Goal: Communication & Community: Answer question/provide support

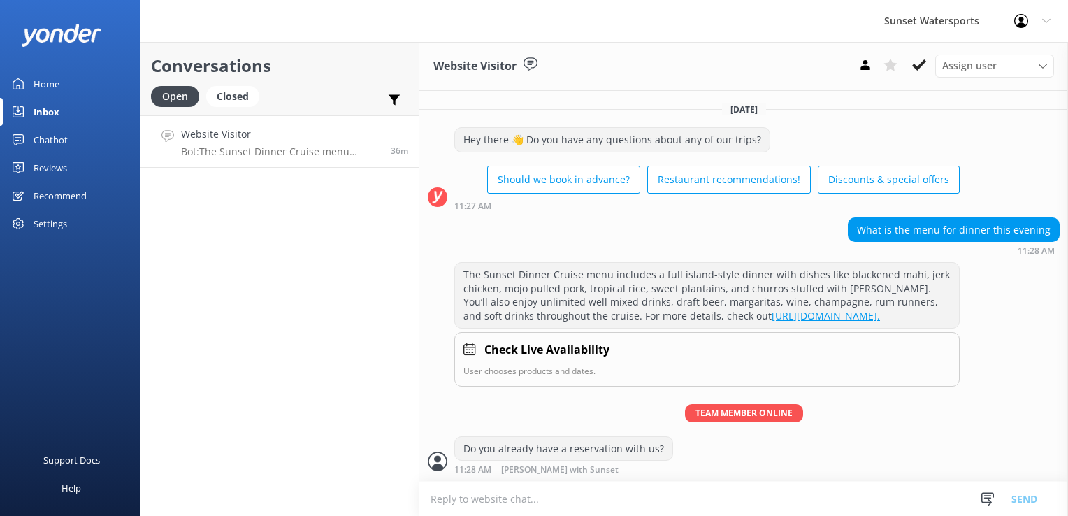
scroll to position [71, 0]
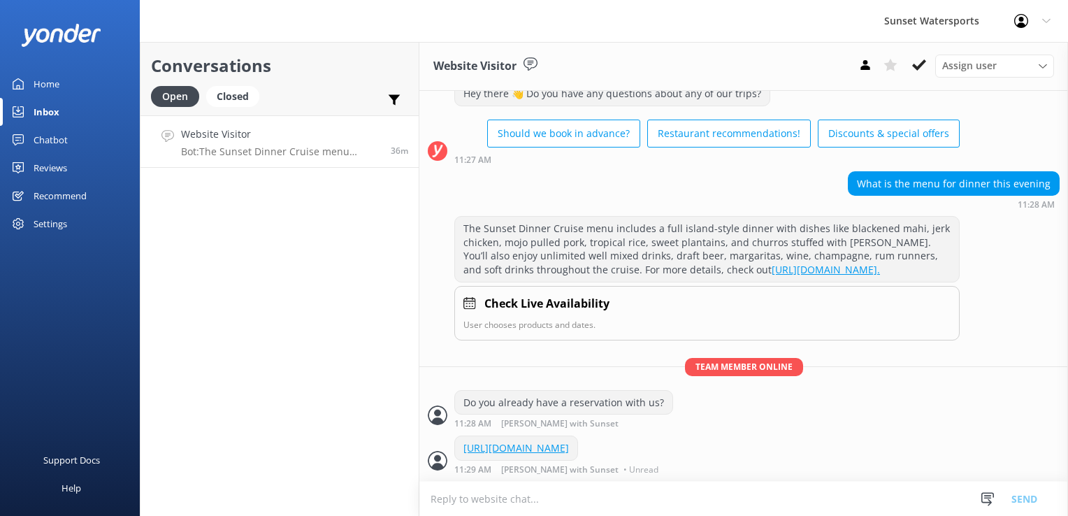
click at [260, 131] on h4 "Website Visitor" at bounding box center [280, 134] width 199 height 15
click at [224, 95] on div "Closed" at bounding box center [232, 96] width 53 height 21
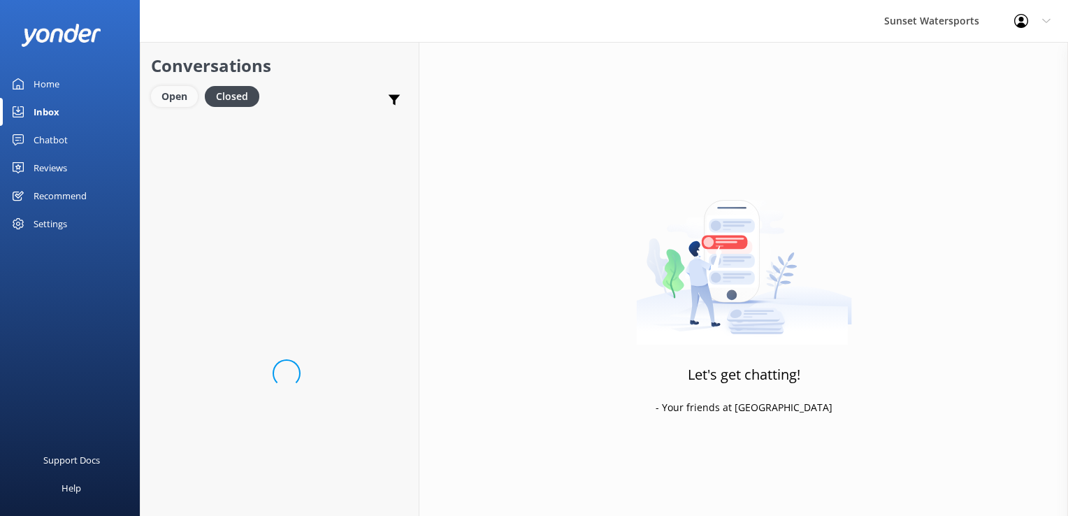
click at [176, 96] on div "Open" at bounding box center [174, 96] width 47 height 21
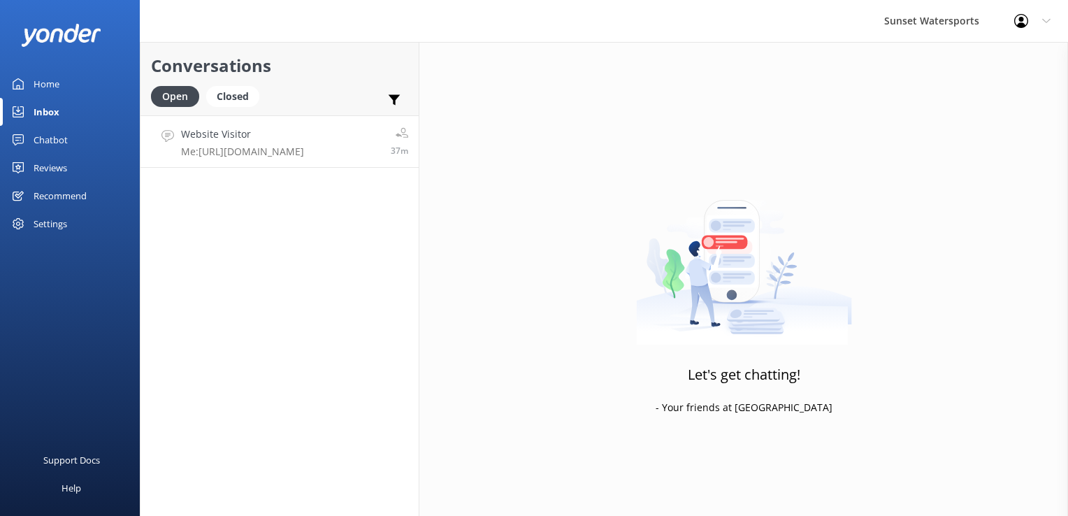
click at [274, 150] on p "Me: [URL][DOMAIN_NAME]" at bounding box center [242, 151] width 123 height 13
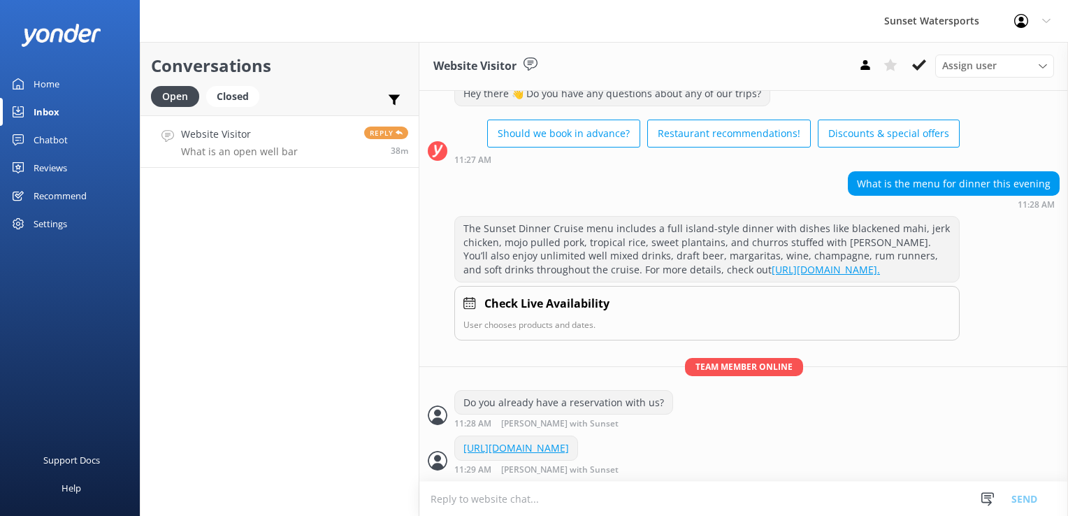
scroll to position [116, 0]
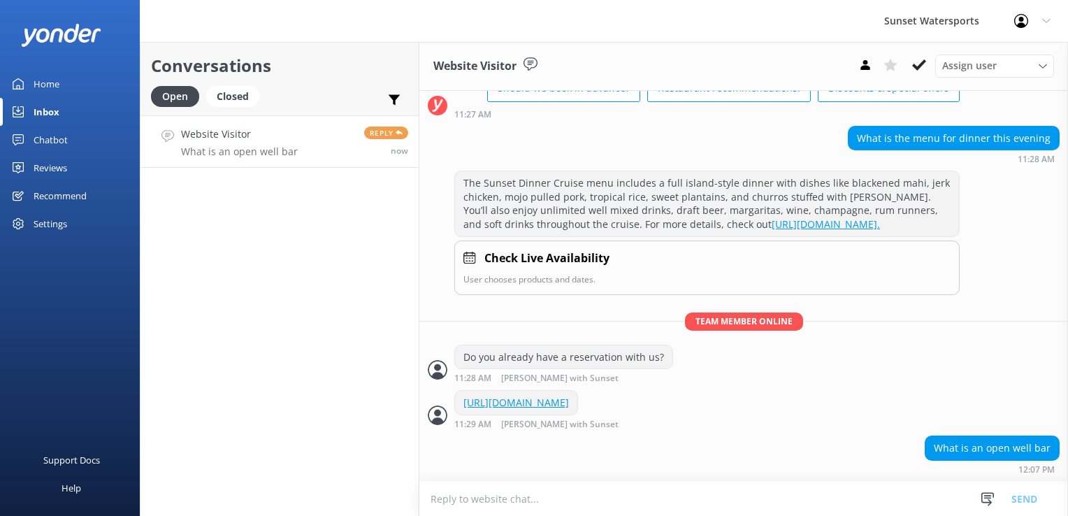
click at [274, 150] on p "What is an open well bar" at bounding box center [239, 151] width 117 height 13
click at [275, 150] on p "What is an open well bar" at bounding box center [239, 151] width 117 height 13
click at [584, 513] on textarea at bounding box center [743, 499] width 649 height 34
type textarea "i"
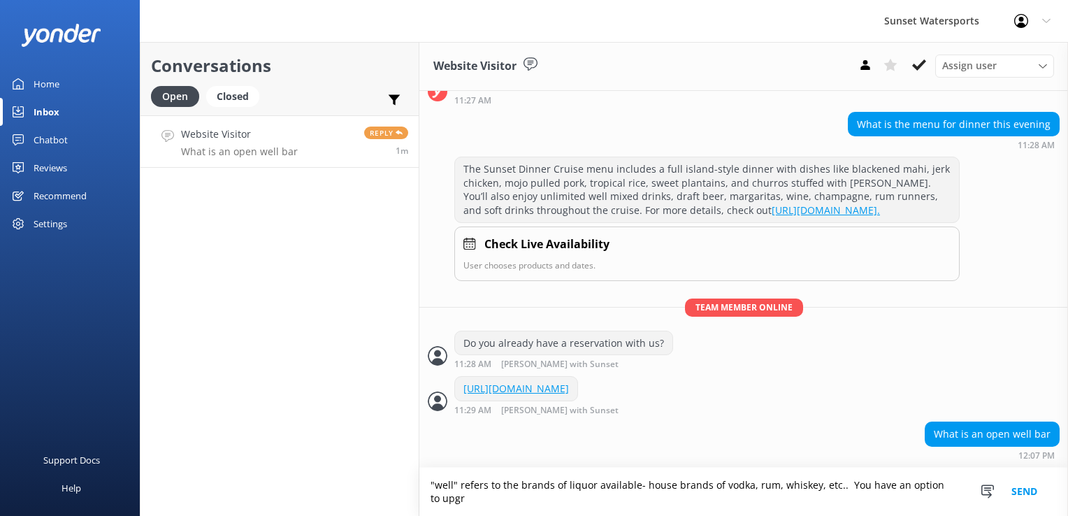
scroll to position [130, 0]
type textarea ""well" refers to the brands of liquor available- house brands of vodka, rum, wh…"
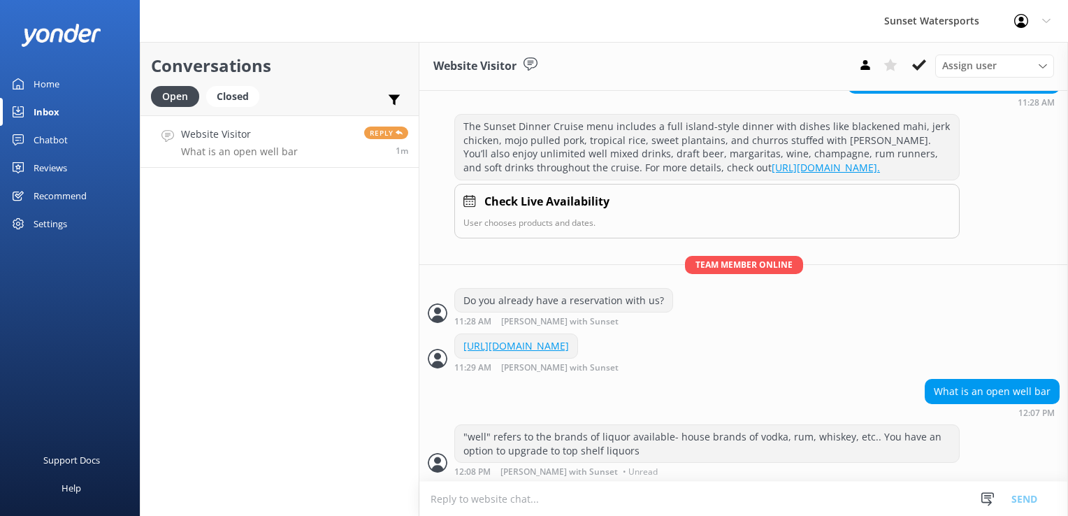
scroll to position [175, 0]
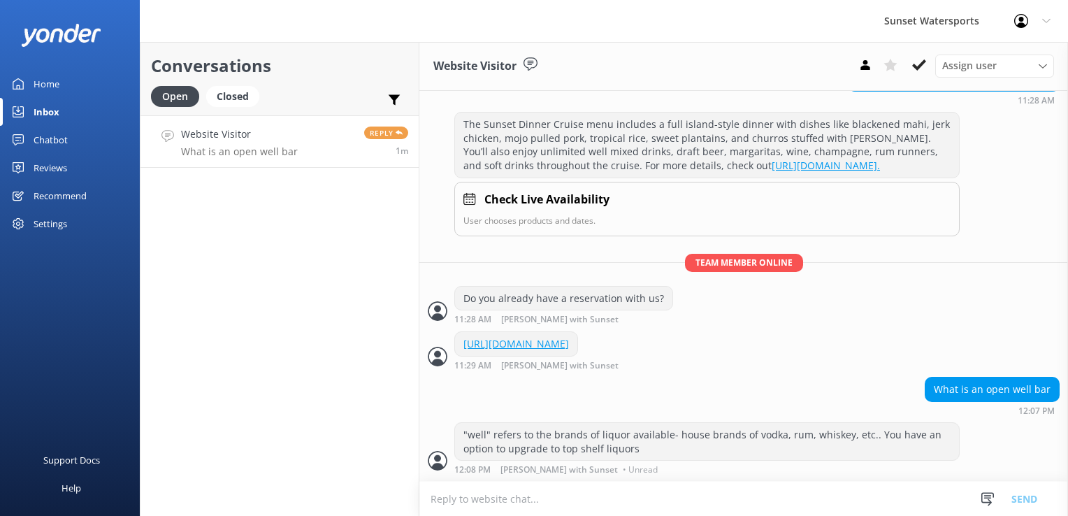
click at [584, 513] on textarea at bounding box center [743, 499] width 649 height 34
drag, startPoint x: 735, startPoint y: 340, endPoint x: 358, endPoint y: 295, distance: 380.1
click at [358, 295] on div "Conversations Open Closed Important Assigned to me Unassigned SMS Website Visit…" at bounding box center [280, 279] width 280 height 474
click at [501, 505] on textarea at bounding box center [743, 499] width 649 height 34
paste textarea "[URL][DOMAIN_NAME]"
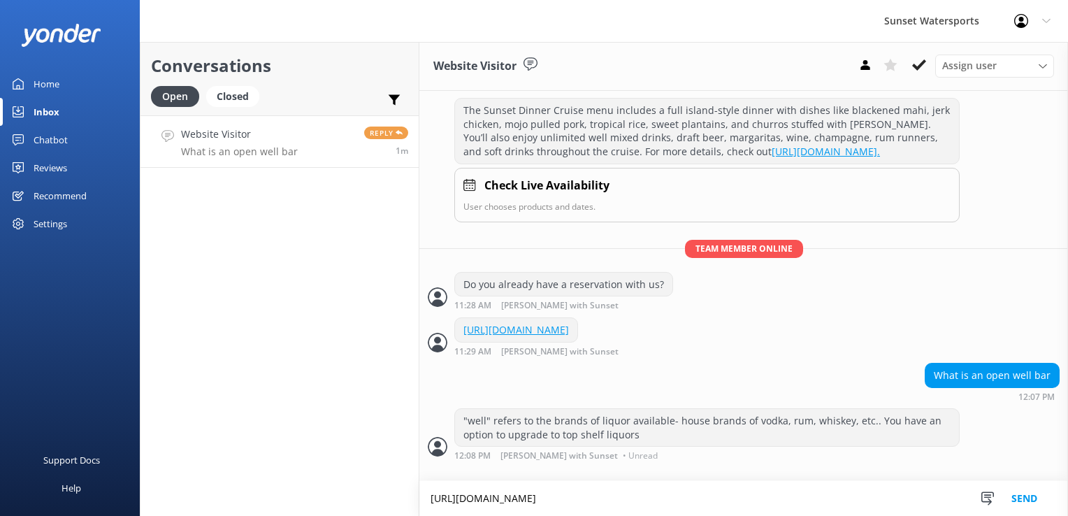
scroll to position [189, 0]
type textarea "[URL][DOMAIN_NAME]"
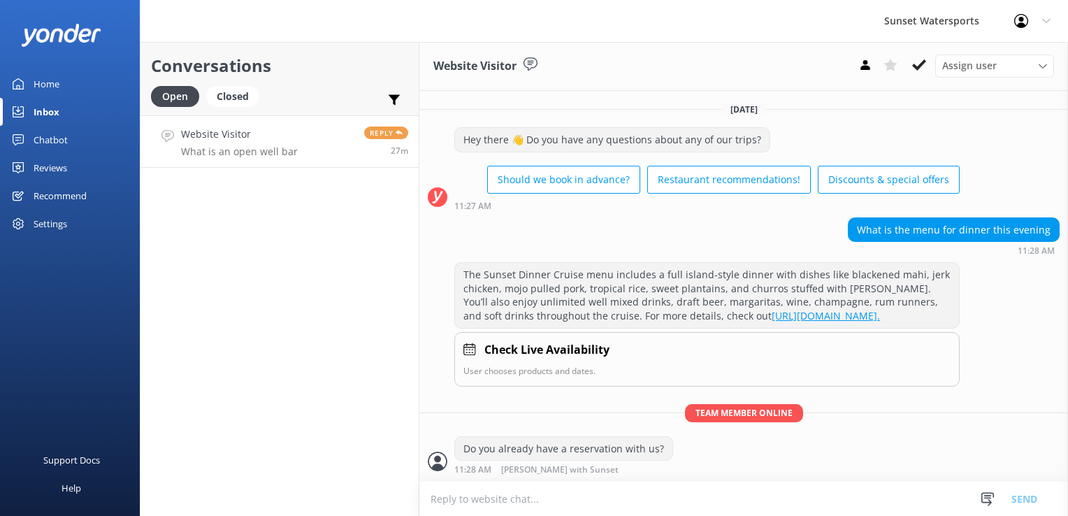
scroll to position [233, 0]
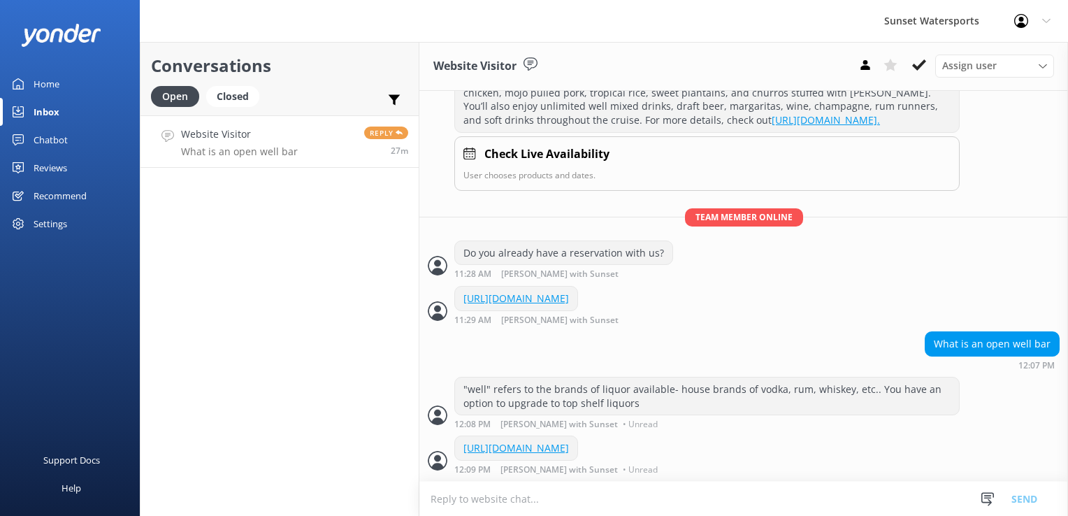
click at [254, 130] on h4 "Website Visitor" at bounding box center [239, 134] width 117 height 15
click at [245, 93] on div "Closed" at bounding box center [232, 96] width 53 height 21
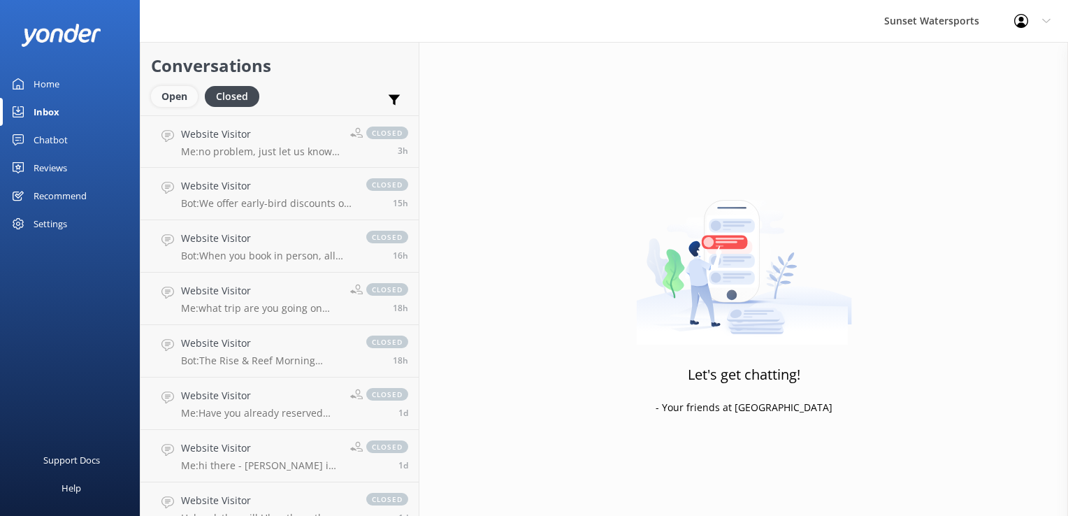
click at [172, 96] on div "Open" at bounding box center [174, 96] width 47 height 21
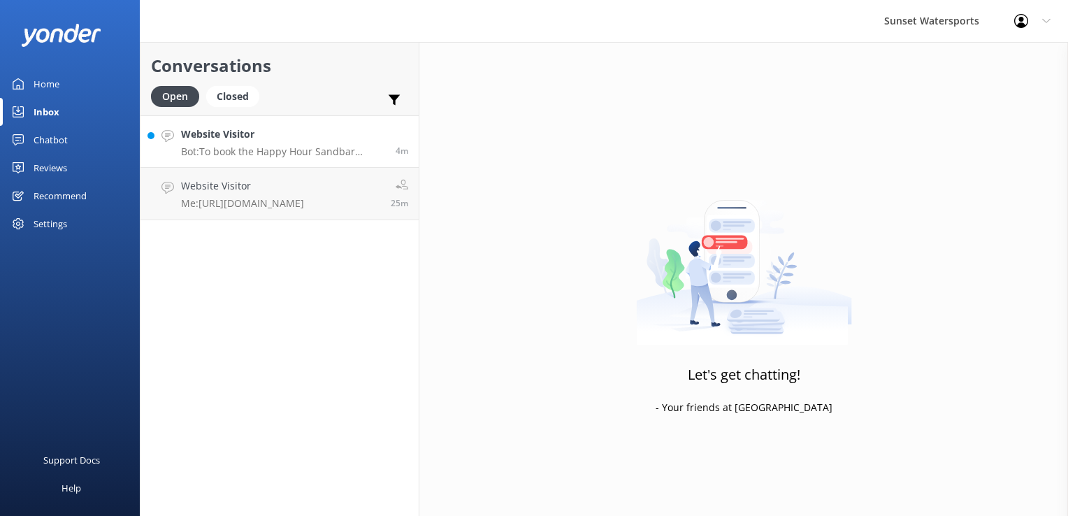
click at [257, 154] on p "Bot: To book the Happy Hour Sandbar Charter for [DATE], visit [URL][DOMAIN_NAME…" at bounding box center [283, 151] width 204 height 13
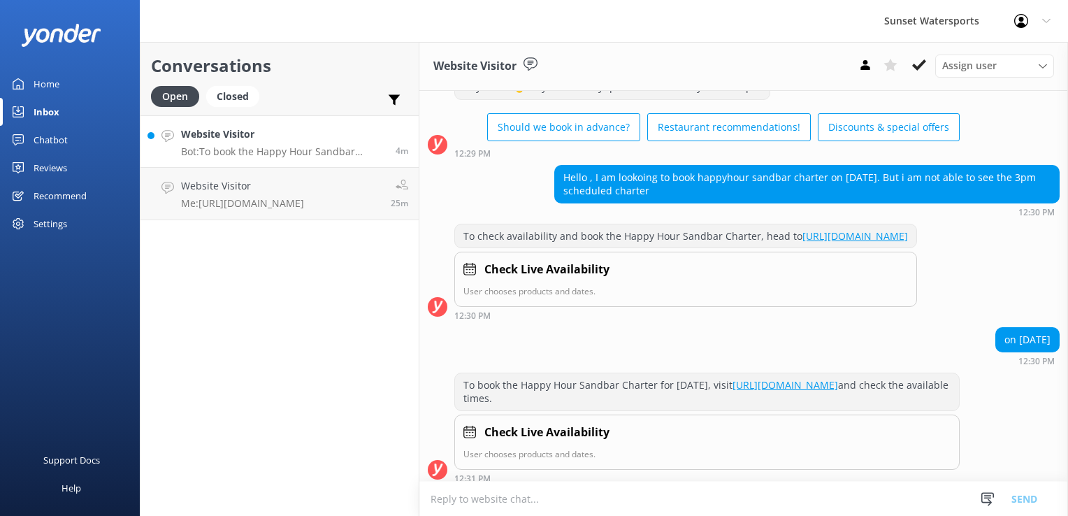
scroll to position [86, 0]
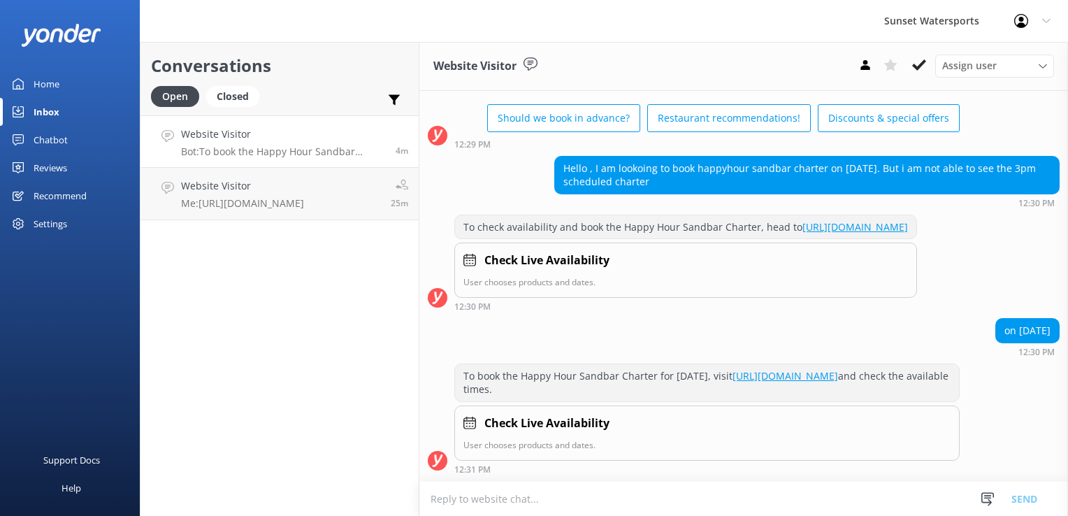
click at [491, 511] on textarea at bounding box center [743, 499] width 649 height 34
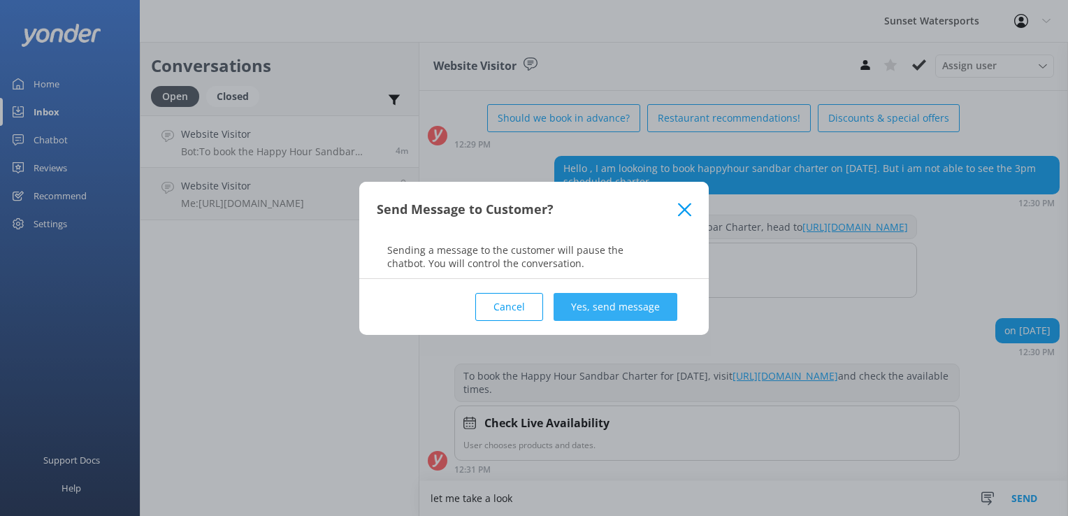
type textarea "let me take a look"
click at [582, 299] on button "Yes, send message" at bounding box center [616, 307] width 124 height 28
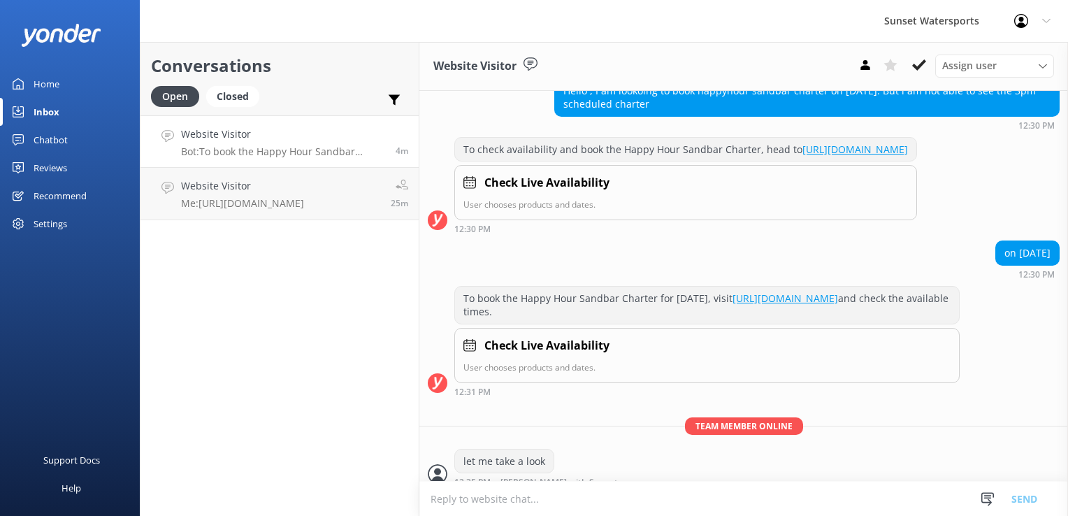
scroll to position [177, 0]
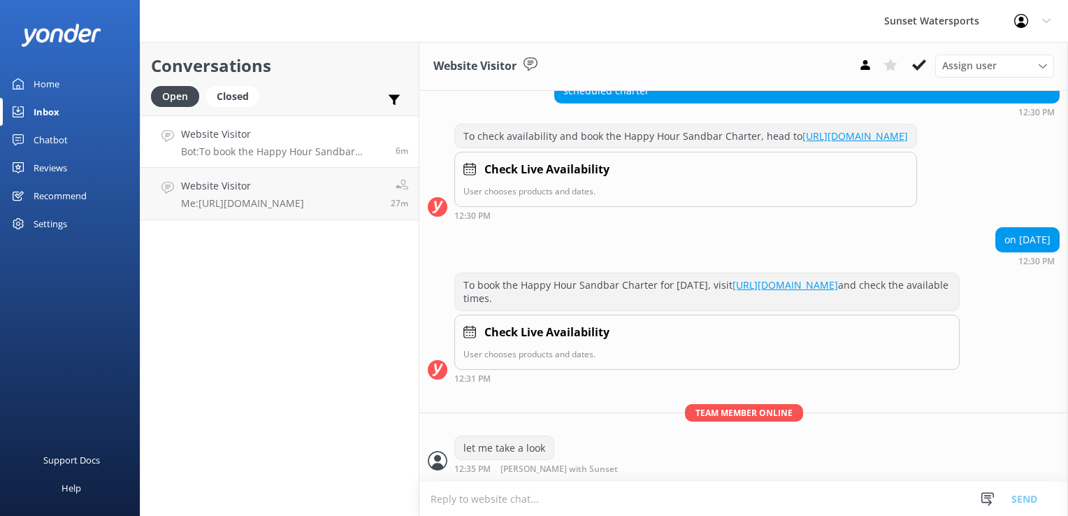
click at [542, 506] on textarea at bounding box center [743, 499] width 649 height 34
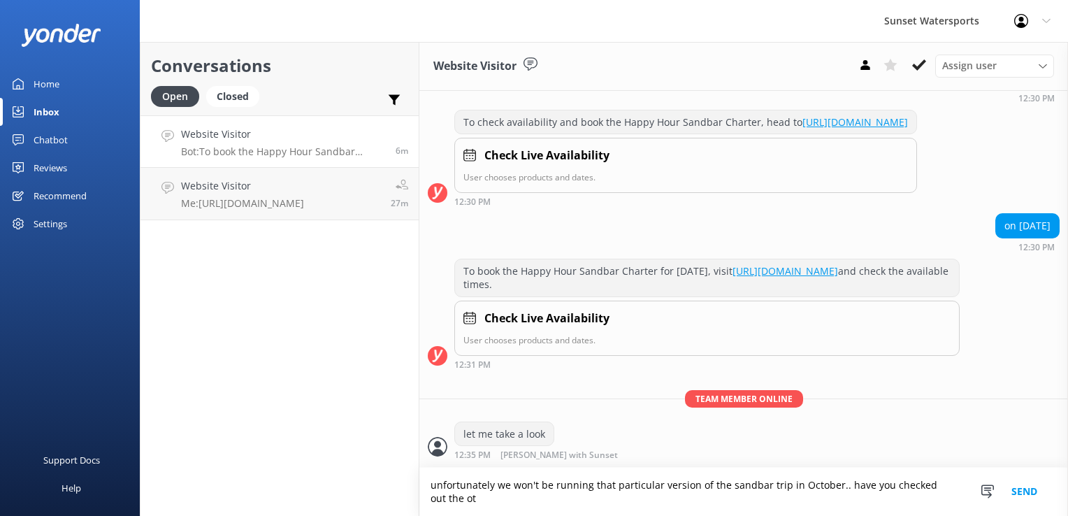
scroll to position [191, 0]
type textarea "unfortunately we won't be running that particular version of the sandbar trip i…"
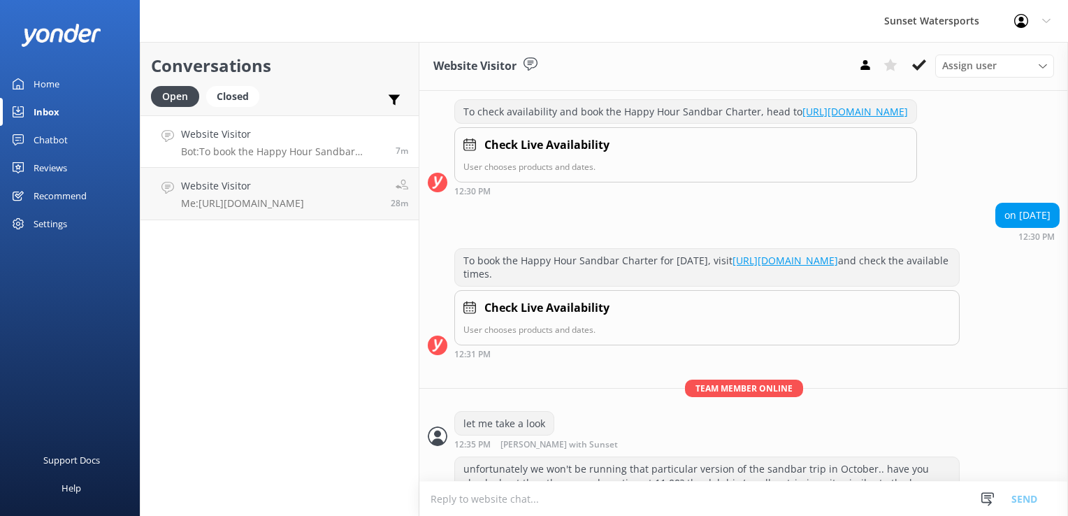
scroll to position [250, 0]
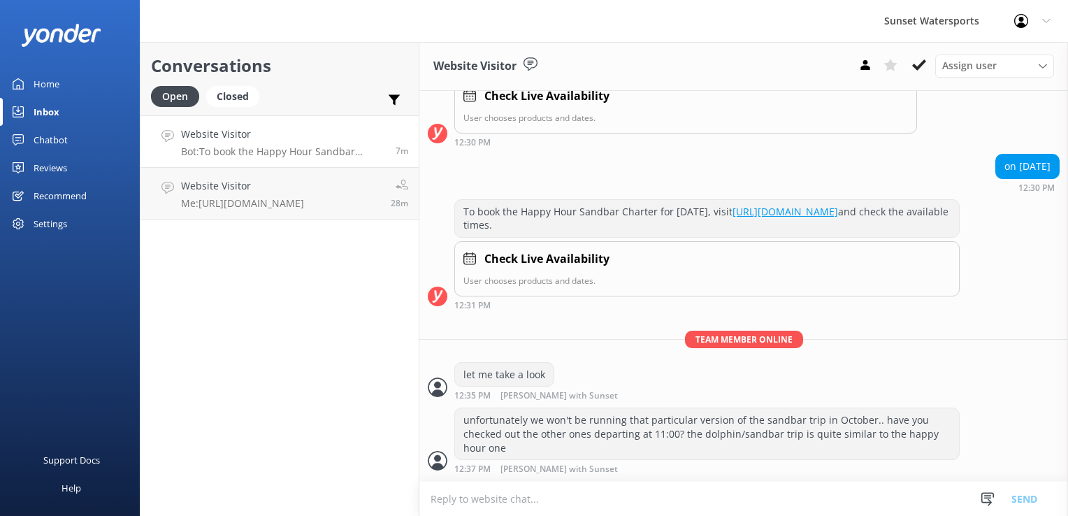
paste textarea "[URL][DOMAIN_NAME]"
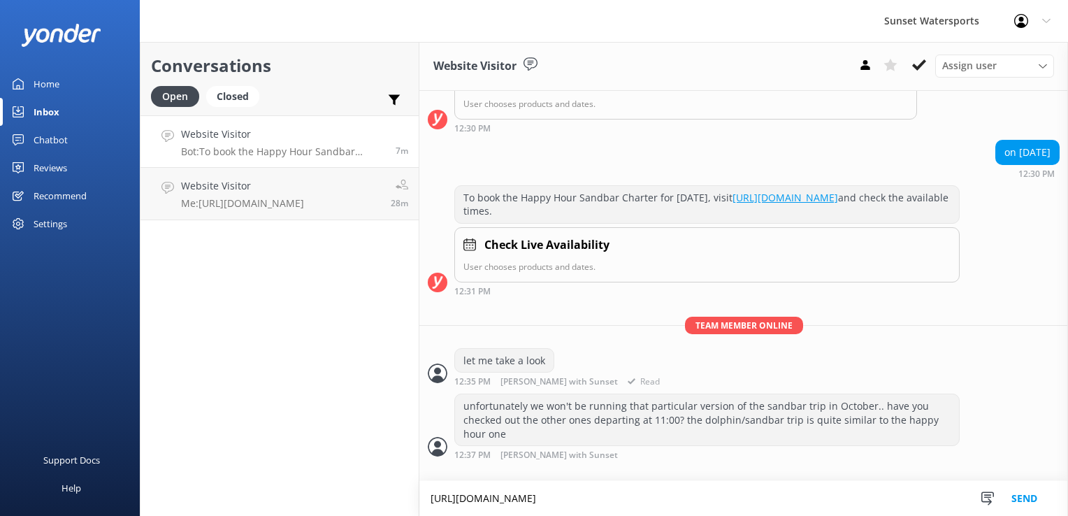
scroll to position [264, 0]
type textarea "[URL][DOMAIN_NAME]"
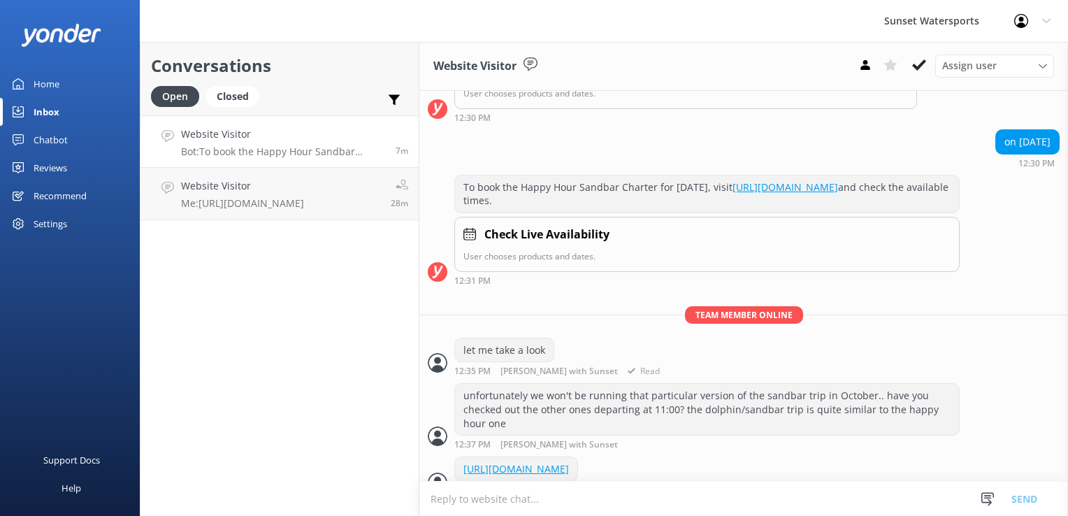
scroll to position [309, 0]
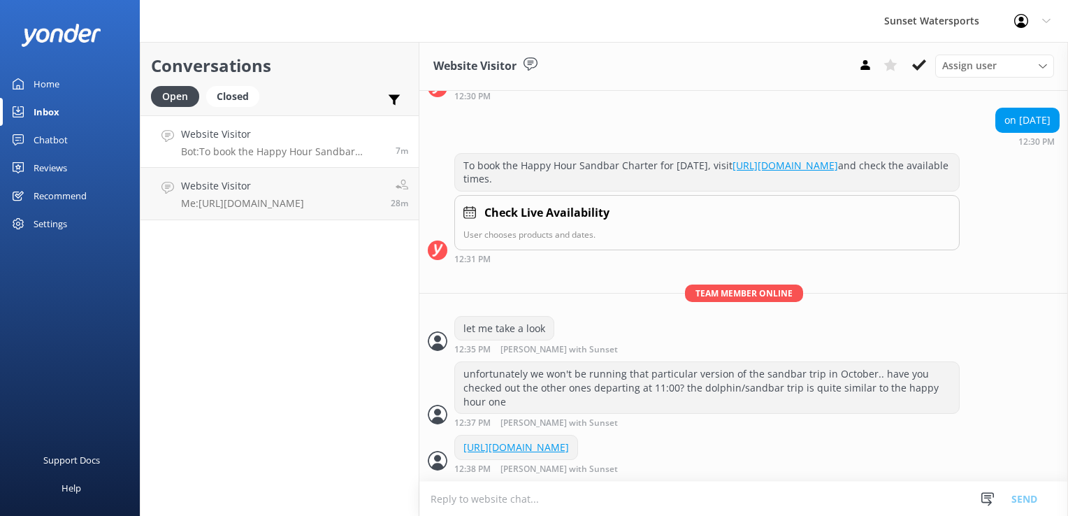
click at [512, 482] on textarea at bounding box center [743, 499] width 649 height 34
type textarea "I personally prefer the boat on that one too!"
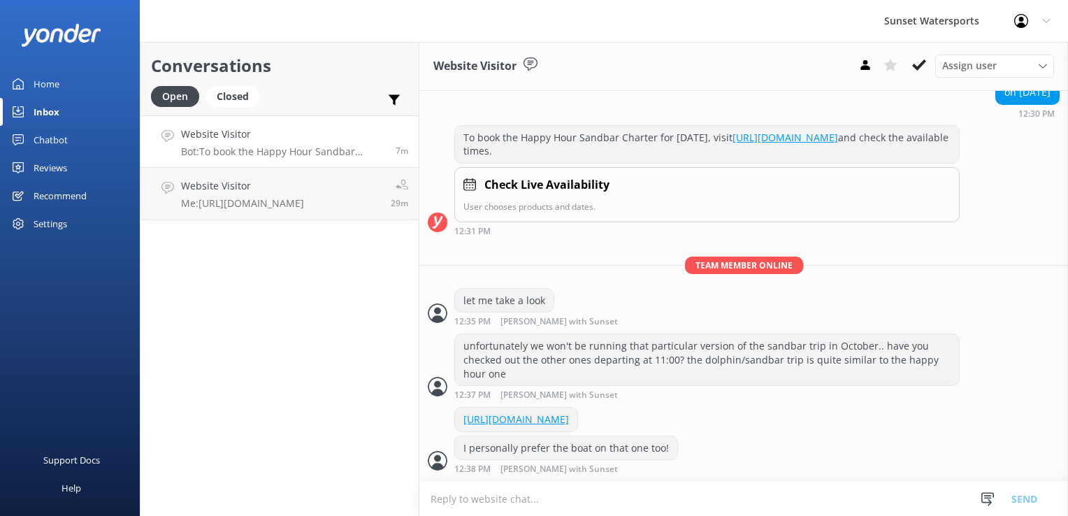
scroll to position [337, 0]
click at [238, 199] on p "Me: [URL][DOMAIN_NAME]" at bounding box center [242, 203] width 123 height 13
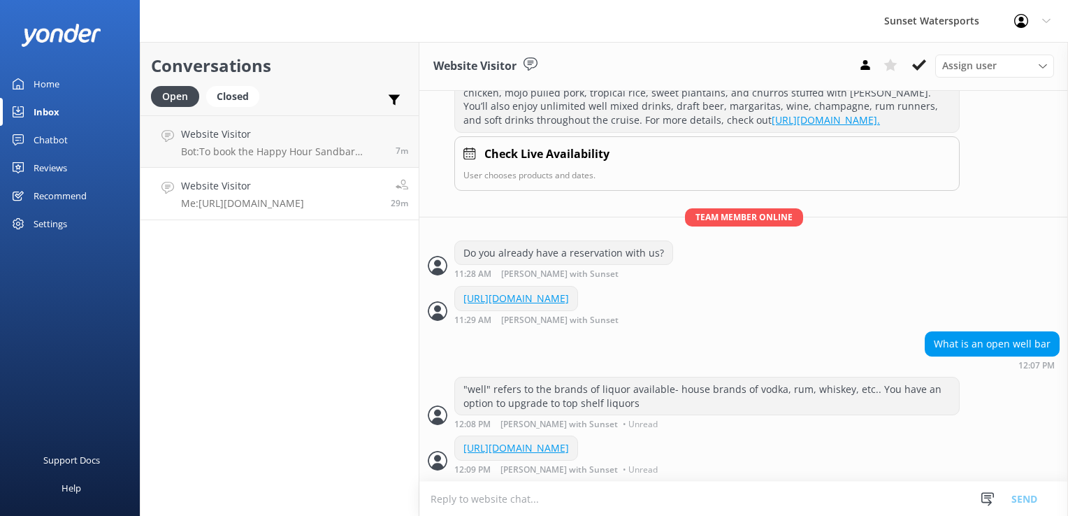
scroll to position [233, 0]
click at [263, 153] on p "Bot: To book the Happy Hour Sandbar Charter for [DATE], visit [URL][DOMAIN_NAME…" at bounding box center [283, 151] width 204 height 13
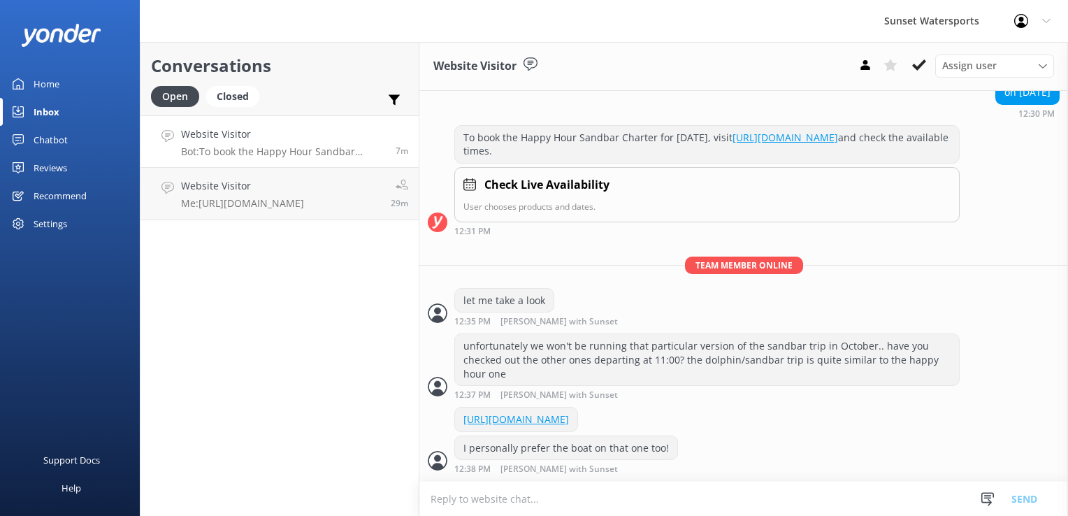
click at [440, 501] on textarea at bounding box center [743, 499] width 649 height 34
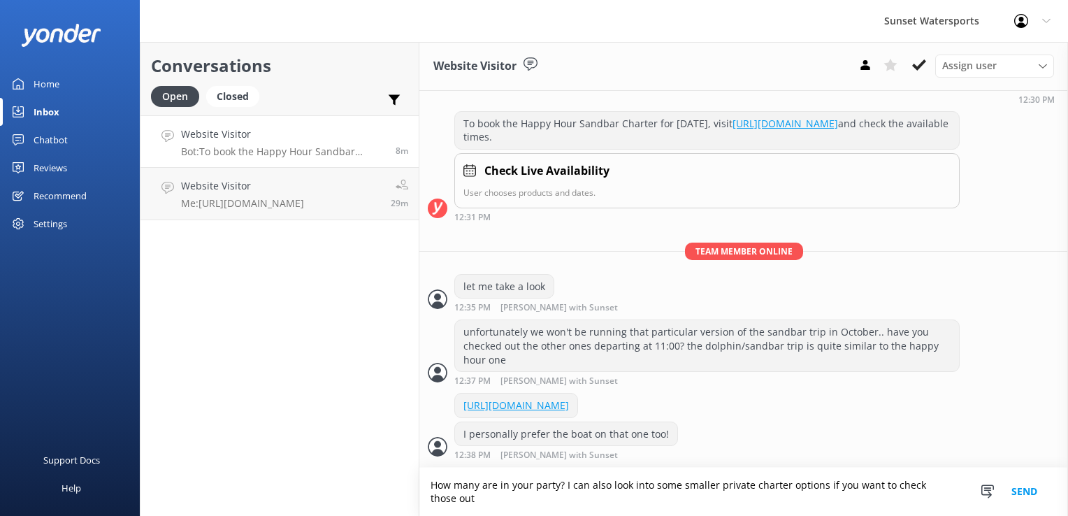
type textarea "How many are in your party? I can also look into some smaller private charter o…"
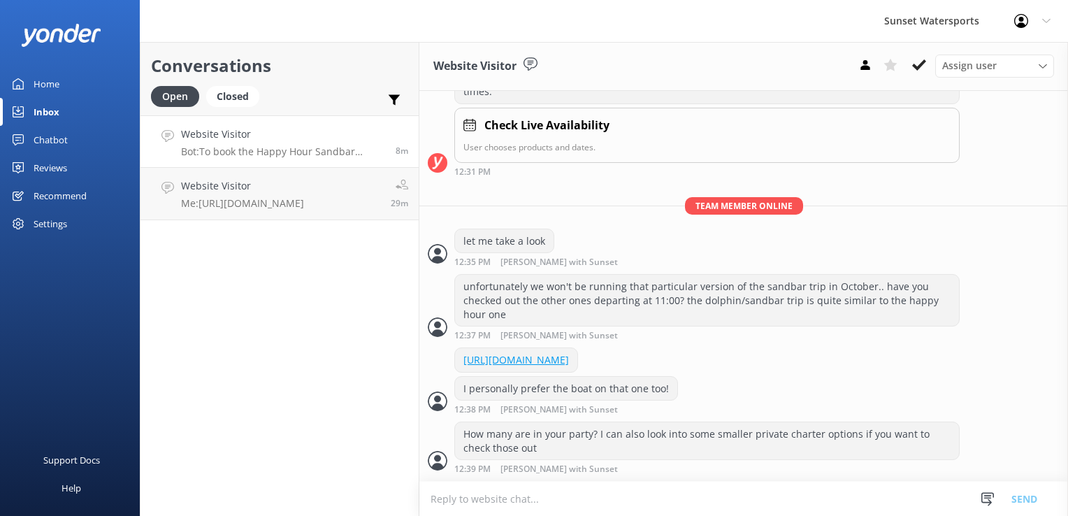
scroll to position [396, 0]
click at [254, 457] on div "Conversations Open Closed Important Assigned to me Unassigned SMS Website Visit…" at bounding box center [280, 279] width 280 height 474
click at [229, 93] on div "Closed" at bounding box center [232, 96] width 53 height 21
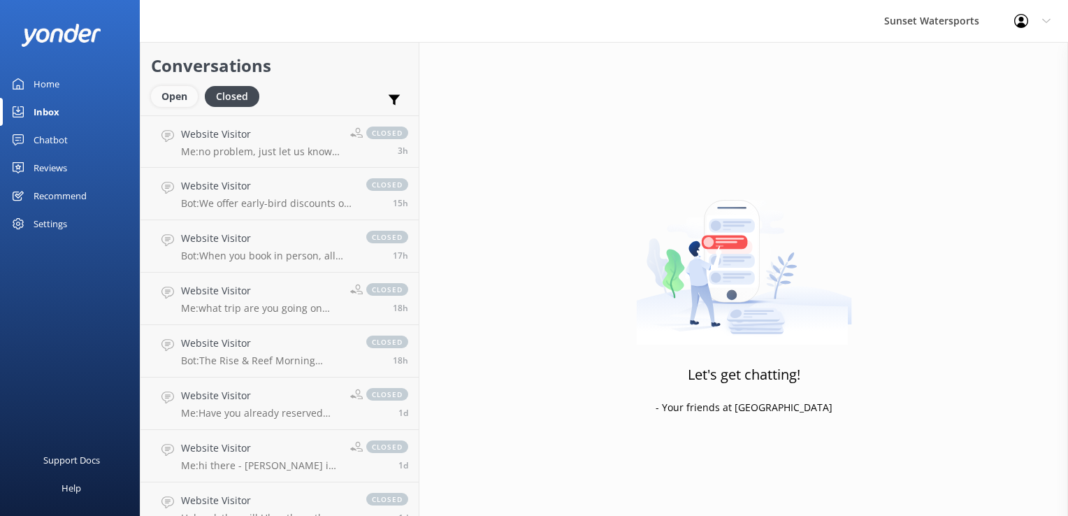
click at [184, 101] on div "Open" at bounding box center [174, 96] width 47 height 21
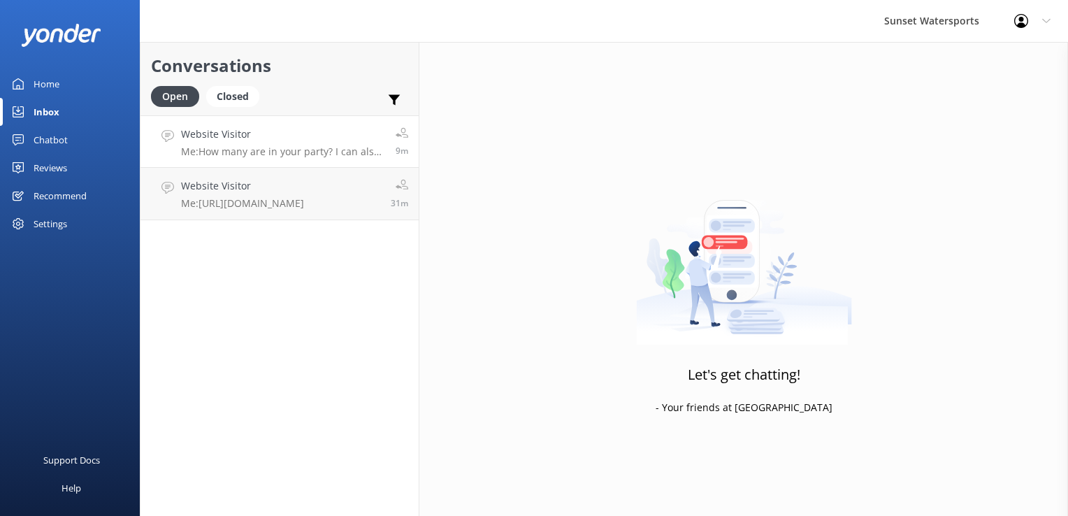
click at [296, 148] on p "Me: How many are in your party? I can also look into some smaller private chart…" at bounding box center [283, 151] width 204 height 13
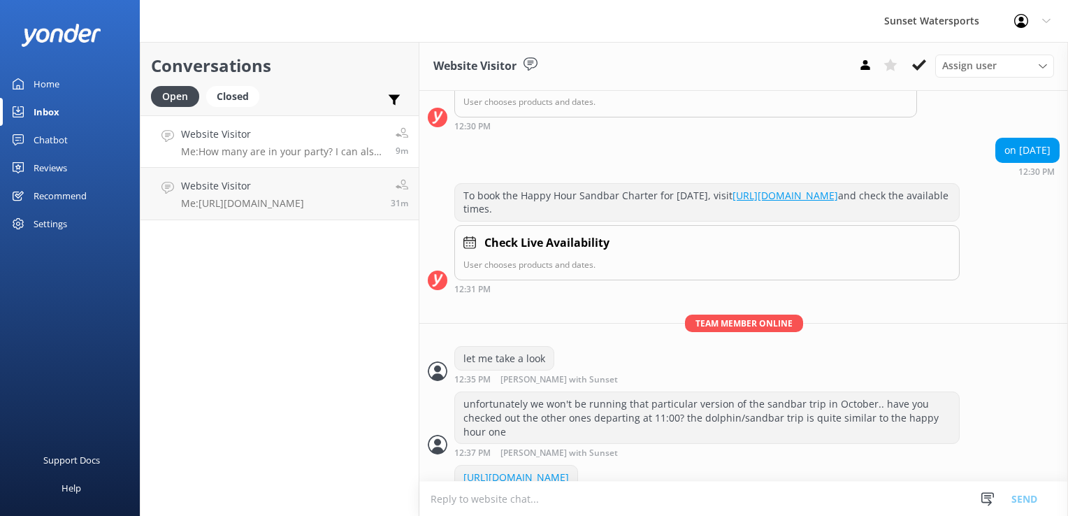
scroll to position [396, 0]
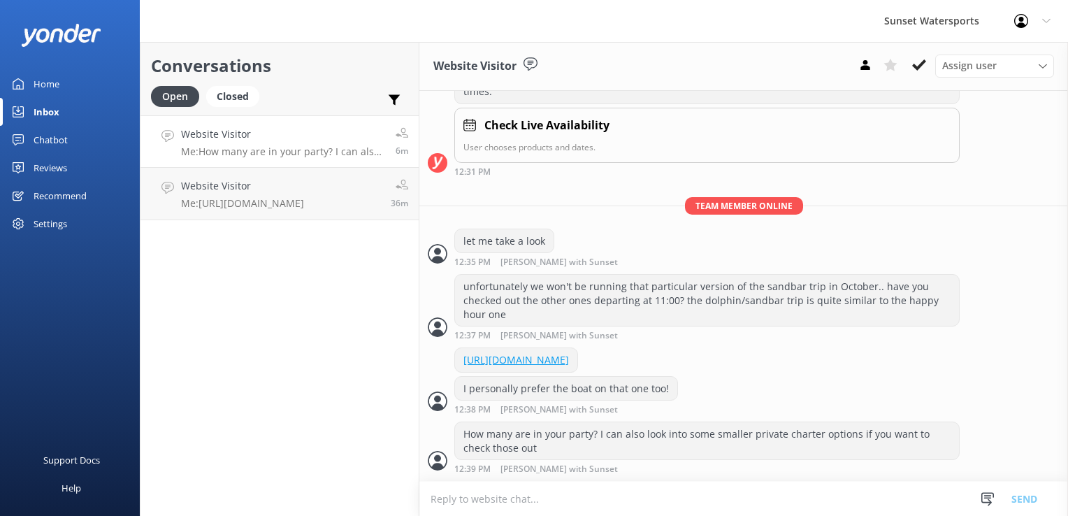
click at [245, 111] on div "Open Closed" at bounding box center [208, 103] width 115 height 34
click at [252, 161] on link "Website Visitor Me: How many are in your party? I can also look into some small…" at bounding box center [280, 141] width 278 height 52
click at [252, 169] on link "Website Visitor Me: [URL][DOMAIN_NAME] 36m" at bounding box center [280, 194] width 278 height 52
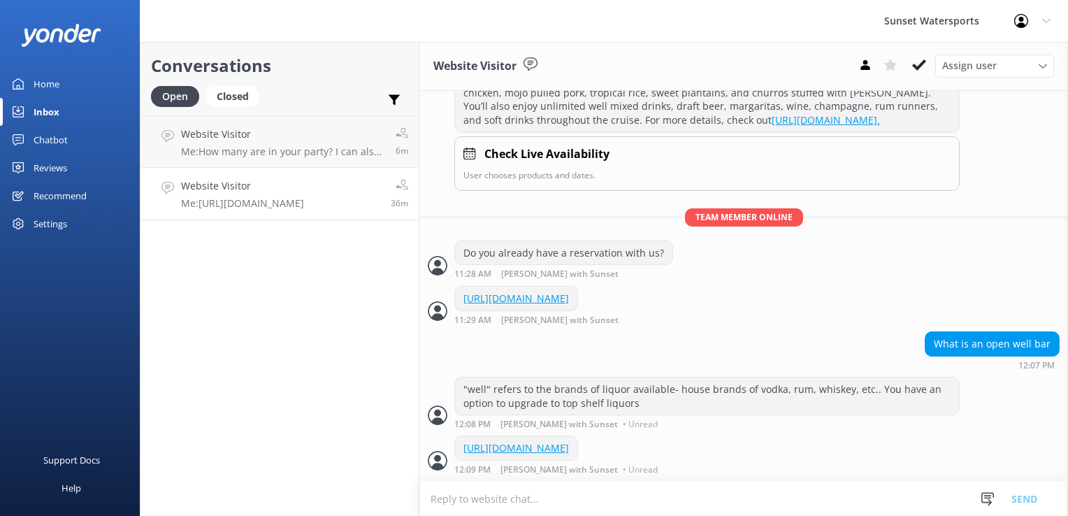
scroll to position [233, 0]
click at [350, 143] on div "Website Visitor Me: How many are in your party? I can also look into some small…" at bounding box center [283, 142] width 204 height 30
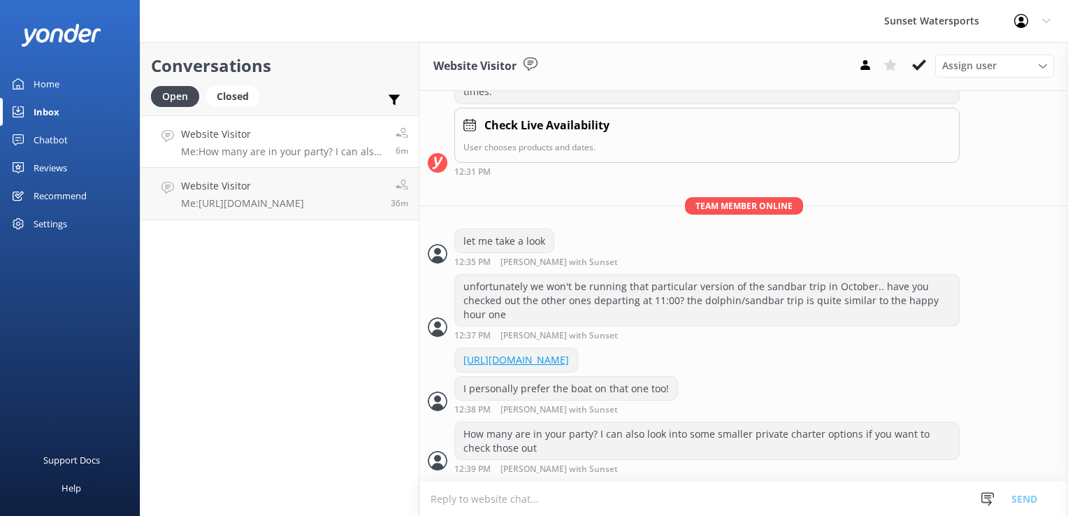
scroll to position [396, 0]
click at [186, 379] on div "Conversations Open Closed Important Assigned to me Unassigned SMS Website Visit…" at bounding box center [280, 279] width 280 height 474
click at [226, 94] on div "Closed" at bounding box center [232, 96] width 53 height 21
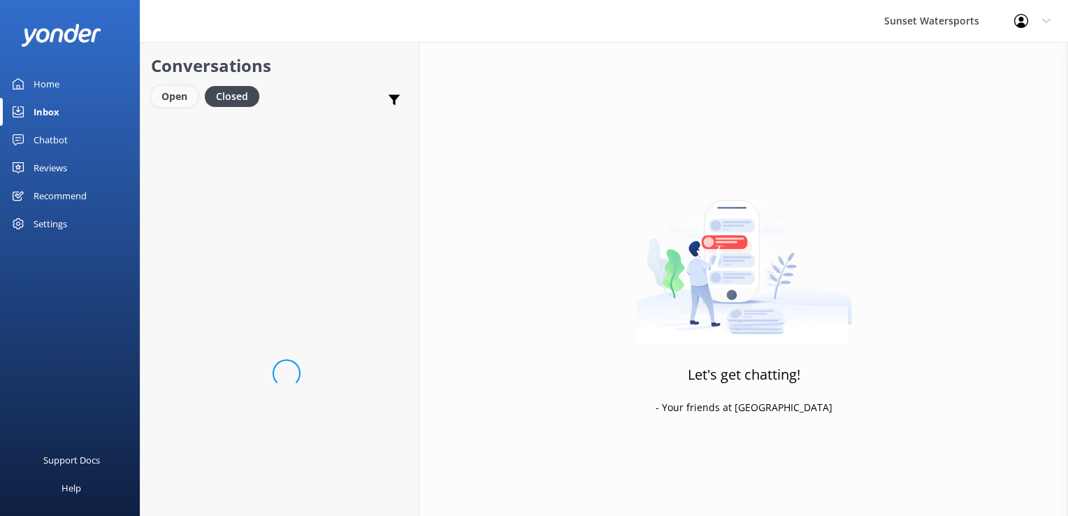
click at [173, 90] on div "Open" at bounding box center [174, 96] width 47 height 21
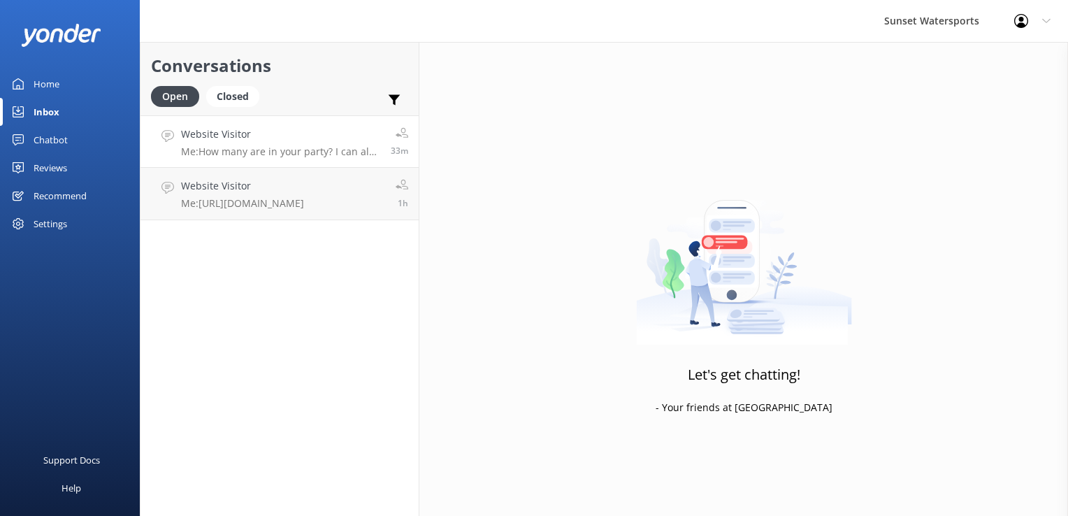
click at [213, 138] on h4 "Website Visitor" at bounding box center [280, 134] width 199 height 15
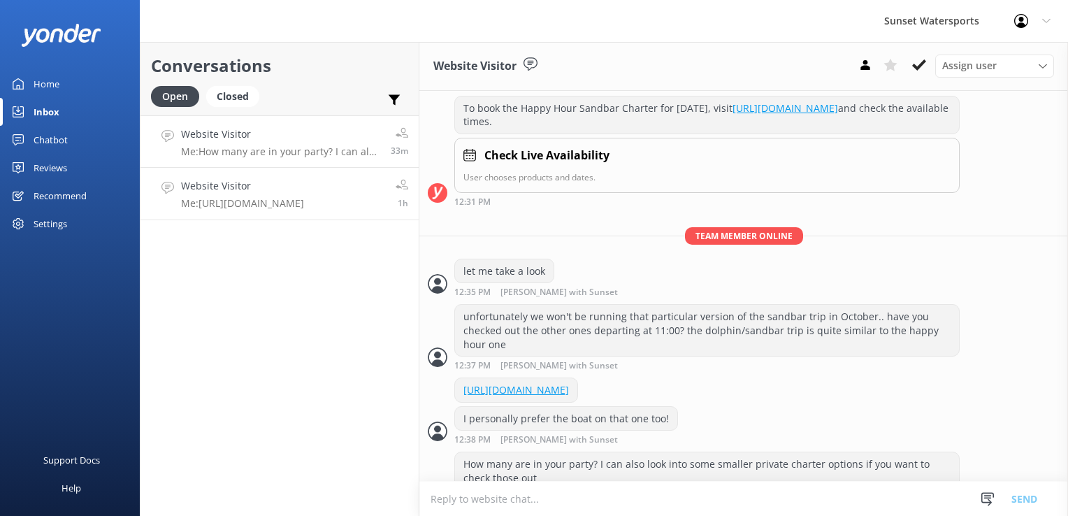
scroll to position [396, 0]
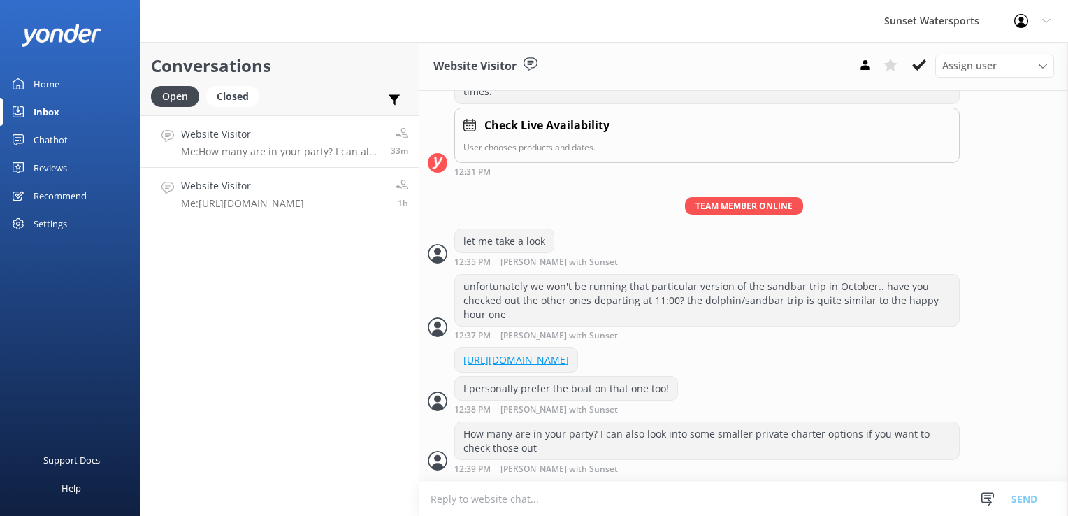
click at [225, 203] on p "Me: [URL][DOMAIN_NAME]" at bounding box center [242, 203] width 123 height 13
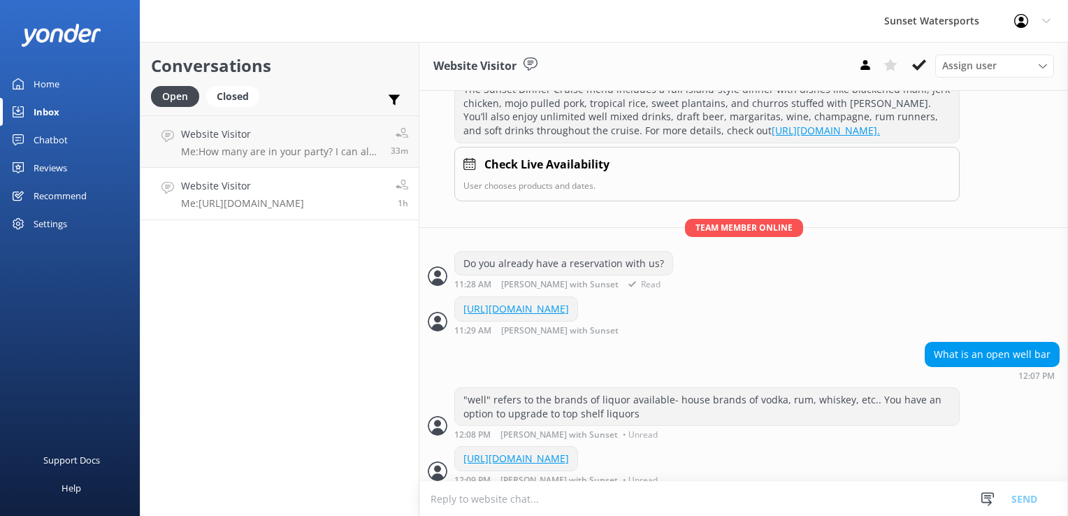
scroll to position [233, 0]
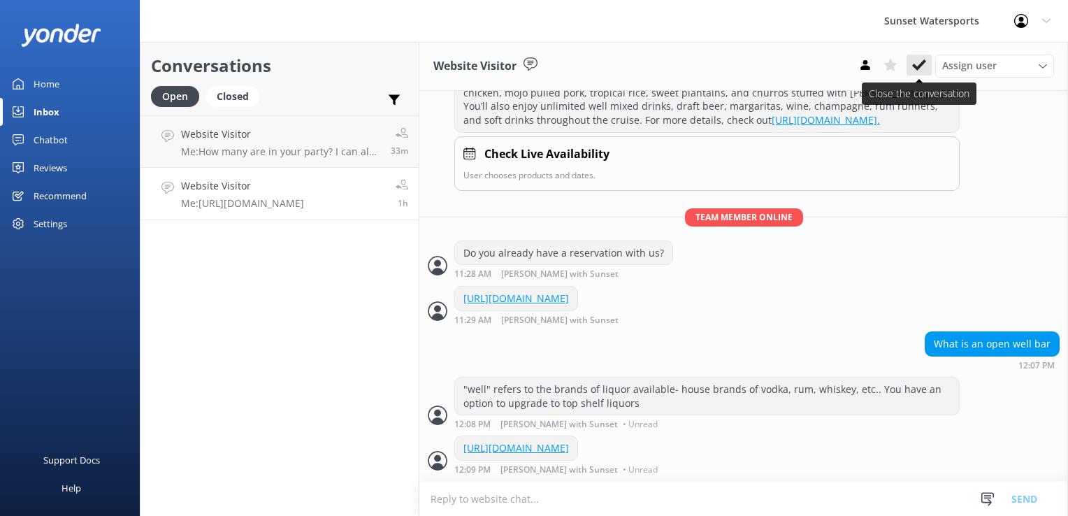
click at [926, 57] on button at bounding box center [919, 65] width 25 height 21
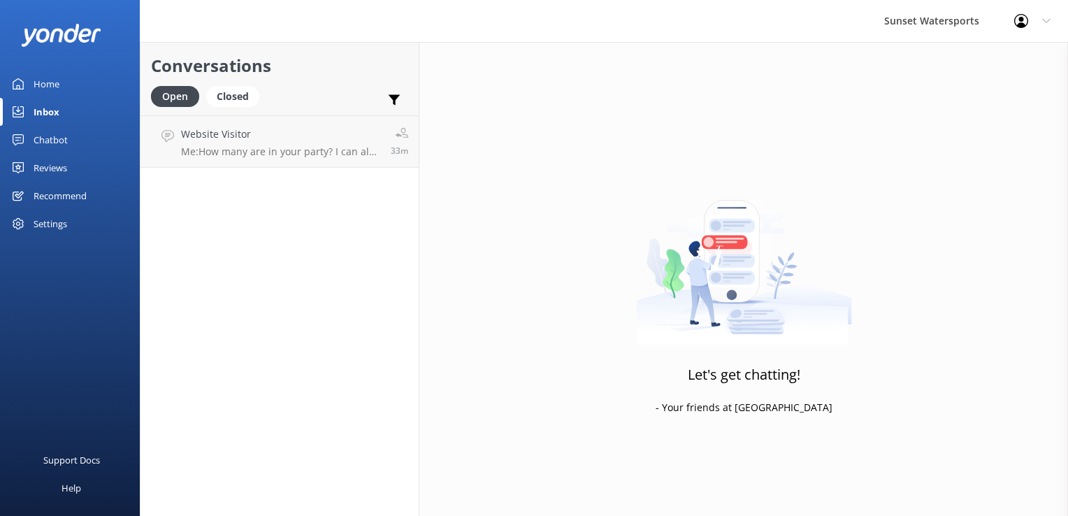
click at [286, 172] on div "Conversations Open Closed Important Assigned to me Unassigned SMS Website Visit…" at bounding box center [280, 279] width 280 height 474
click at [299, 141] on h4 "Website Visitor" at bounding box center [280, 134] width 199 height 15
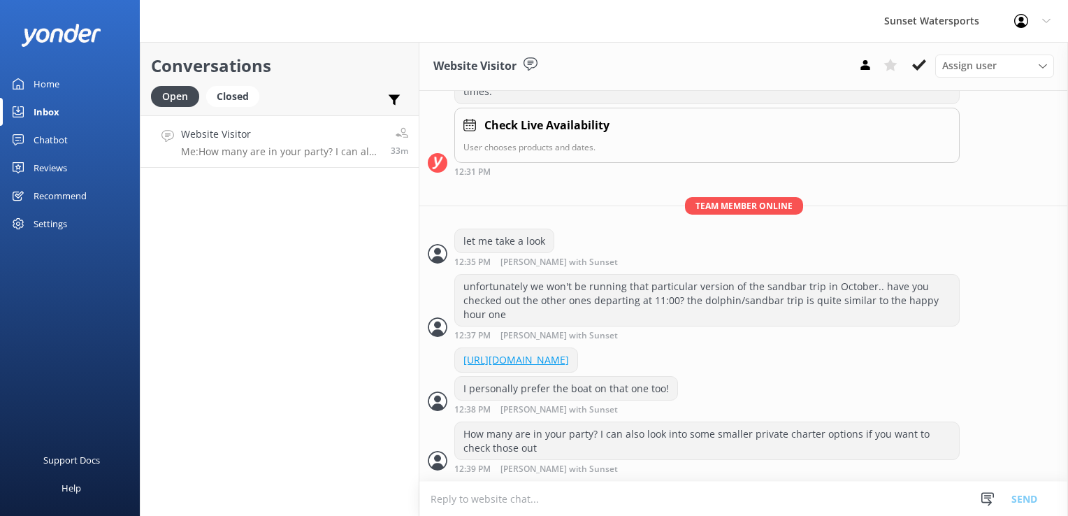
scroll to position [396, 0]
click at [927, 66] on button at bounding box center [919, 65] width 25 height 21
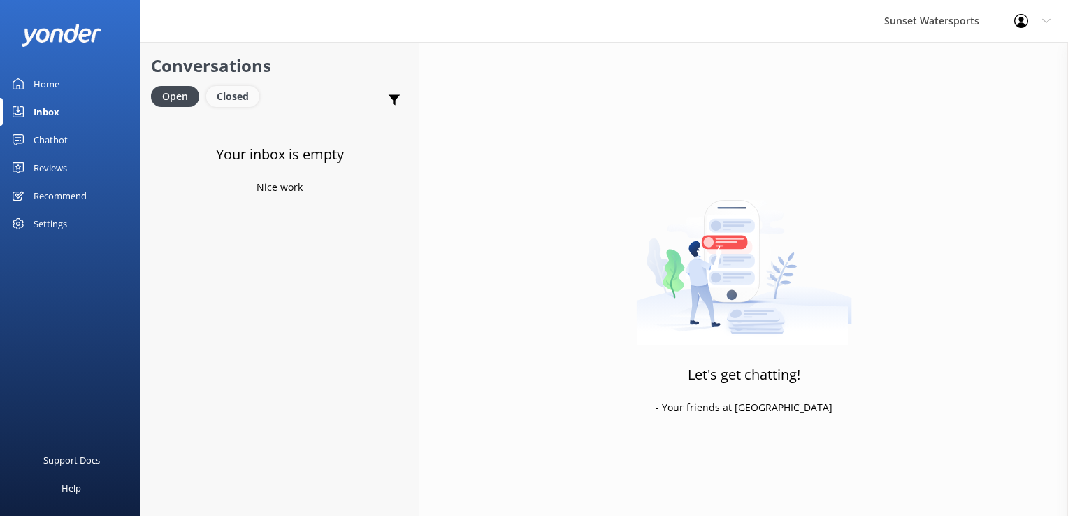
click at [240, 89] on div "Closed" at bounding box center [232, 96] width 53 height 21
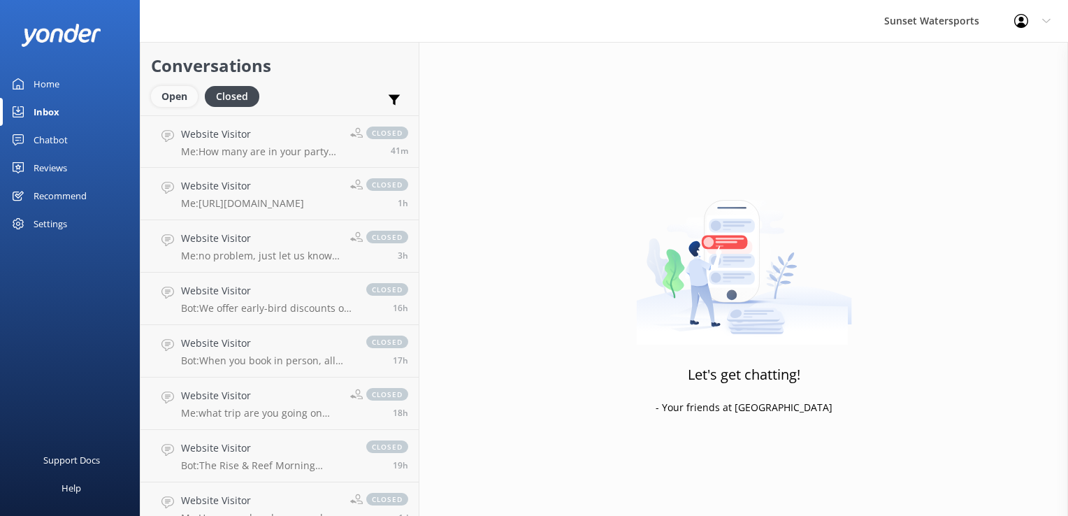
click at [168, 98] on div "Open" at bounding box center [174, 96] width 47 height 21
